Goal: Transaction & Acquisition: Purchase product/service

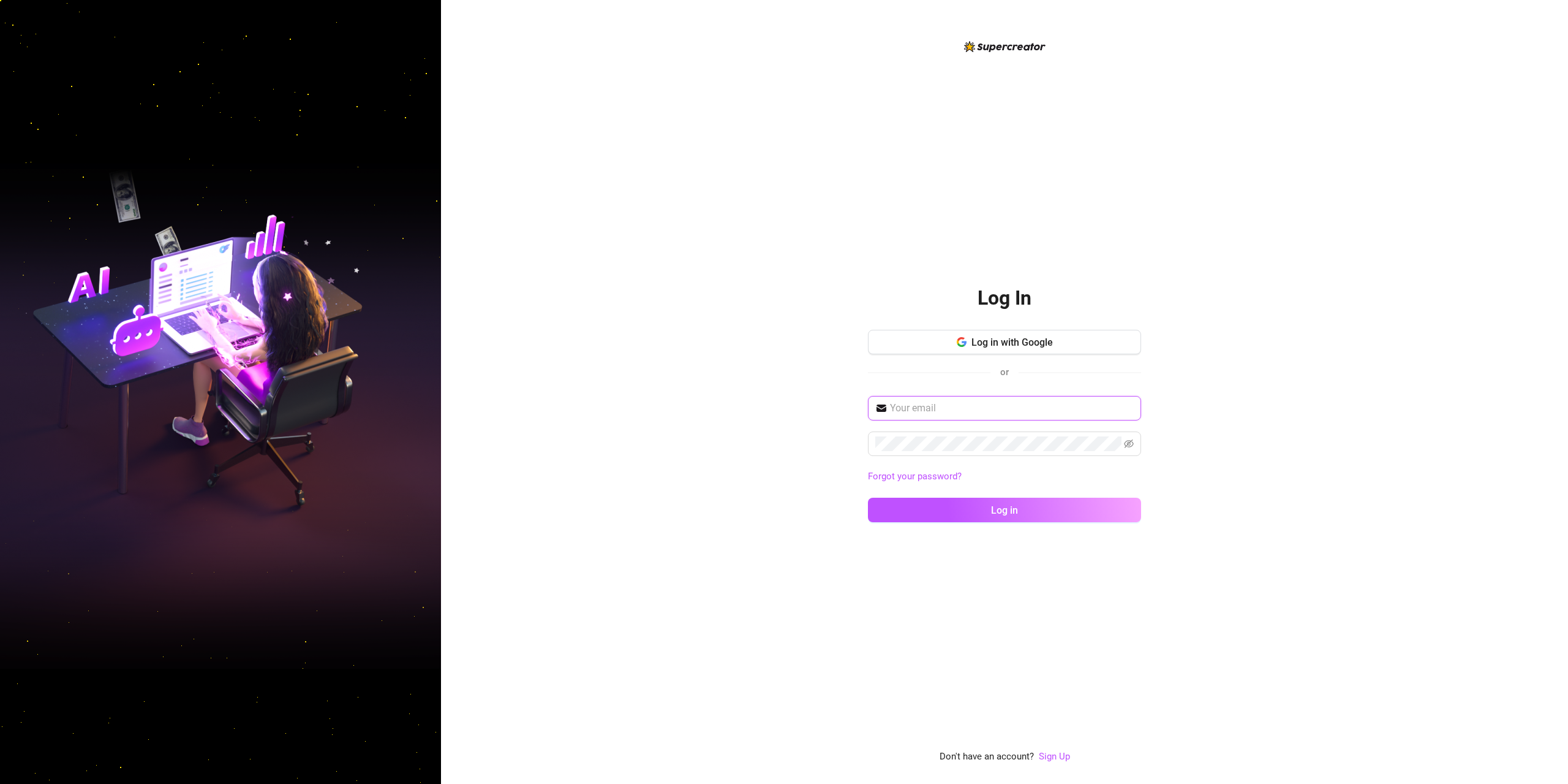
click at [1012, 409] on input "text" at bounding box center [1012, 408] width 244 height 15
type input "[EMAIL_ADDRESS][DOMAIN_NAME]"
click at [1002, 342] on span "Log in with Google" at bounding box center [1012, 342] width 81 height 11
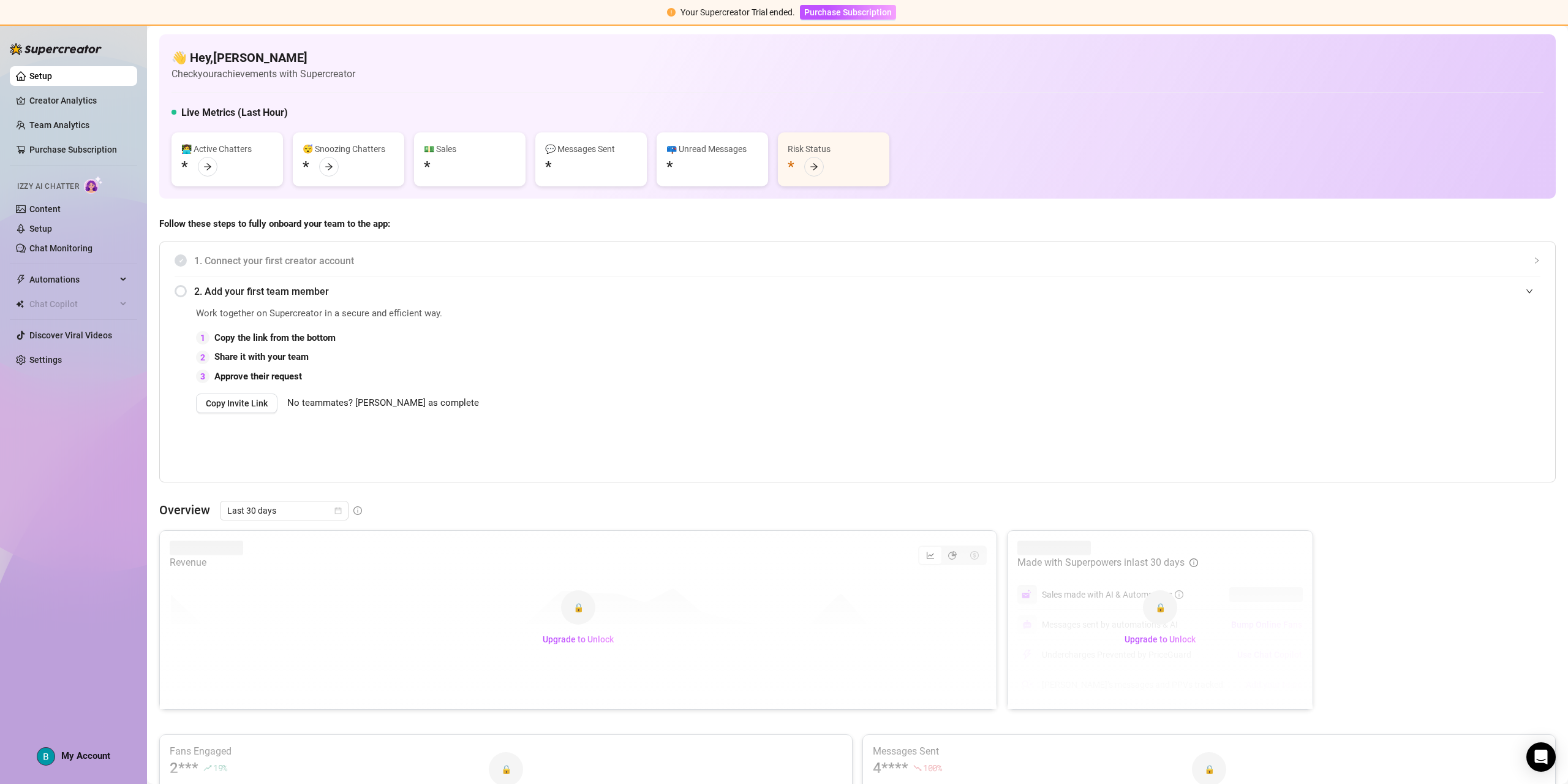
click at [350, 261] on span "1. Connect your first creator account" at bounding box center [867, 260] width 1347 height 15
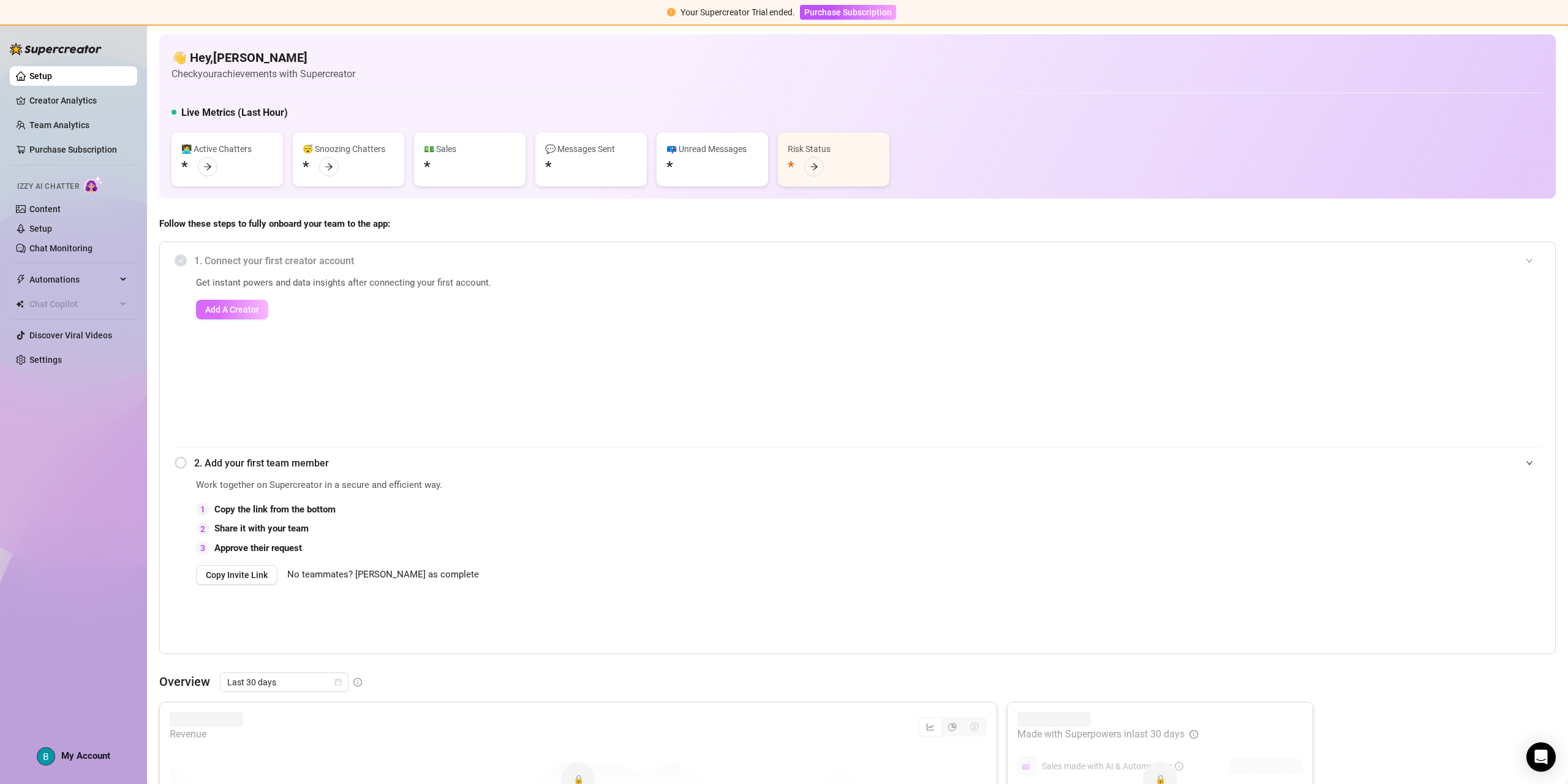
click at [238, 305] on span "Add A Creator" at bounding box center [232, 309] width 54 height 10
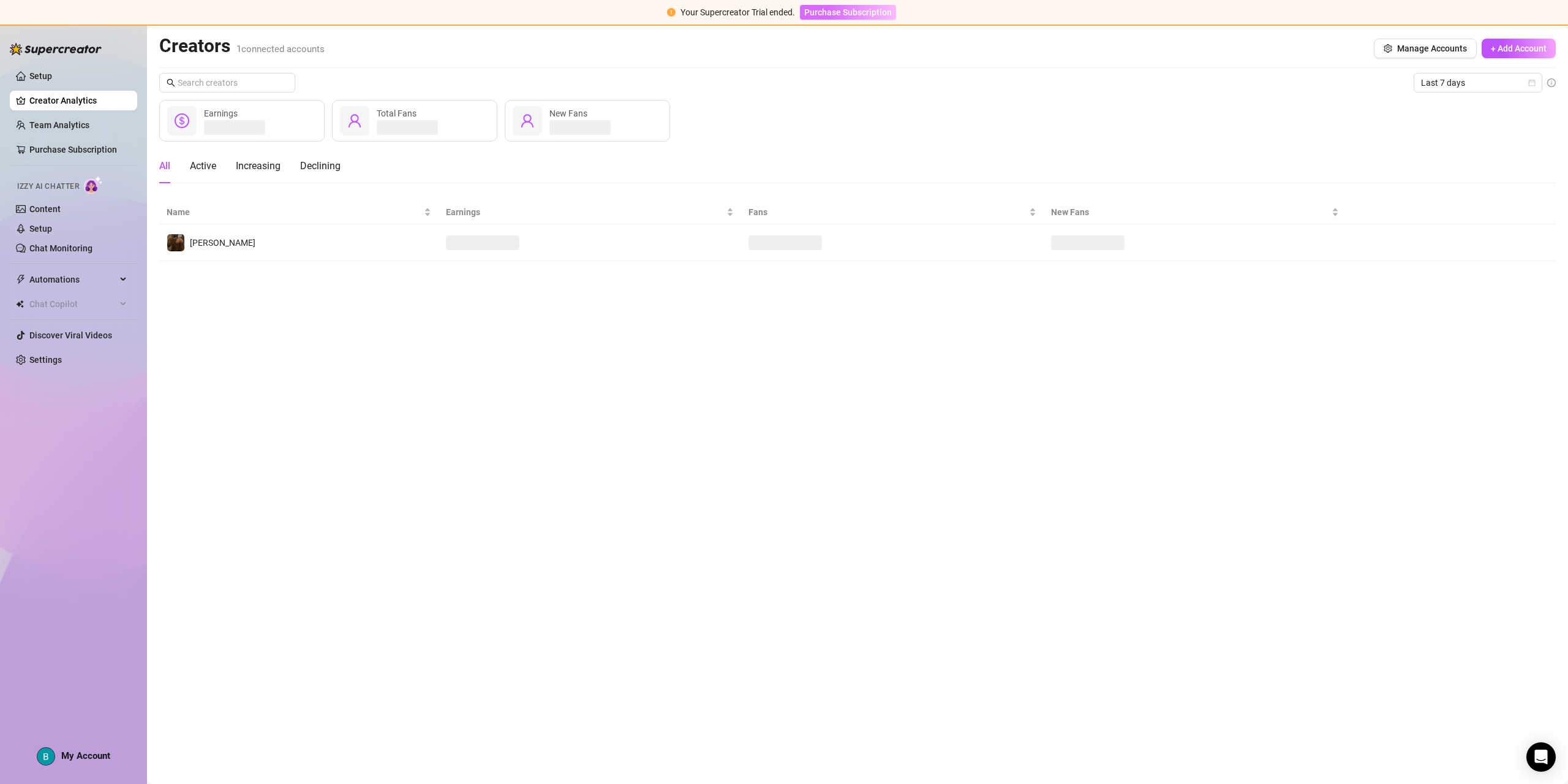
click at [861, 14] on span "Purchase Subscription" at bounding box center [848, 12] width 88 height 10
